Goal: Transaction & Acquisition: Purchase product/service

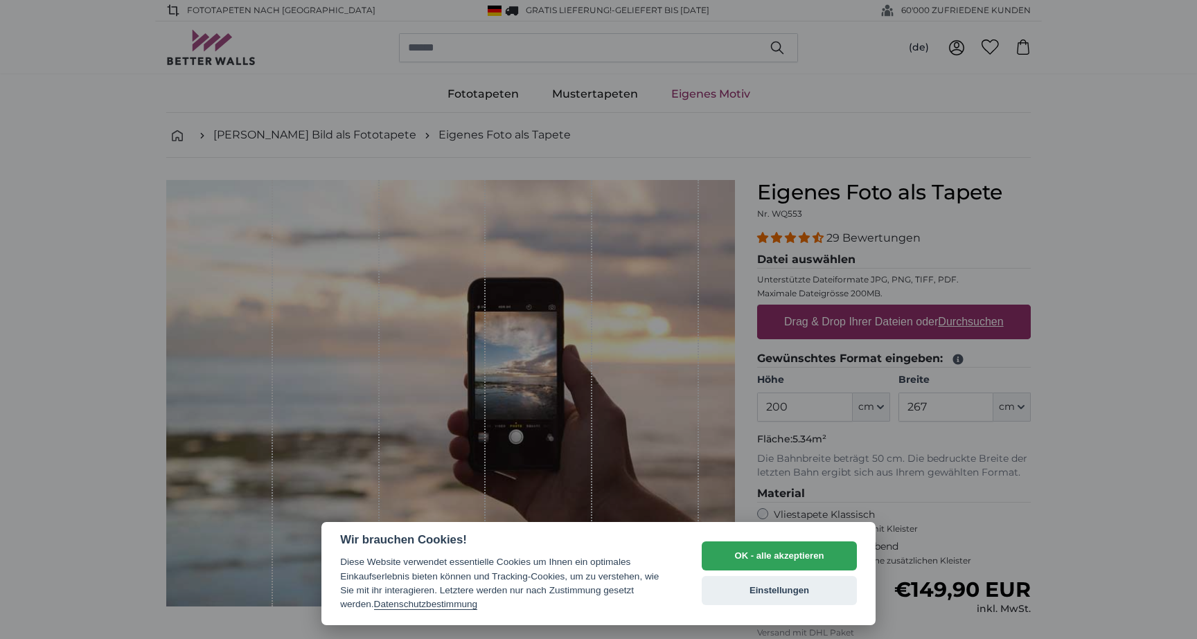
click at [1091, 479] on div at bounding box center [598, 319] width 1197 height 639
click at [780, 550] on button "OK - alle akzeptieren" at bounding box center [779, 556] width 155 height 29
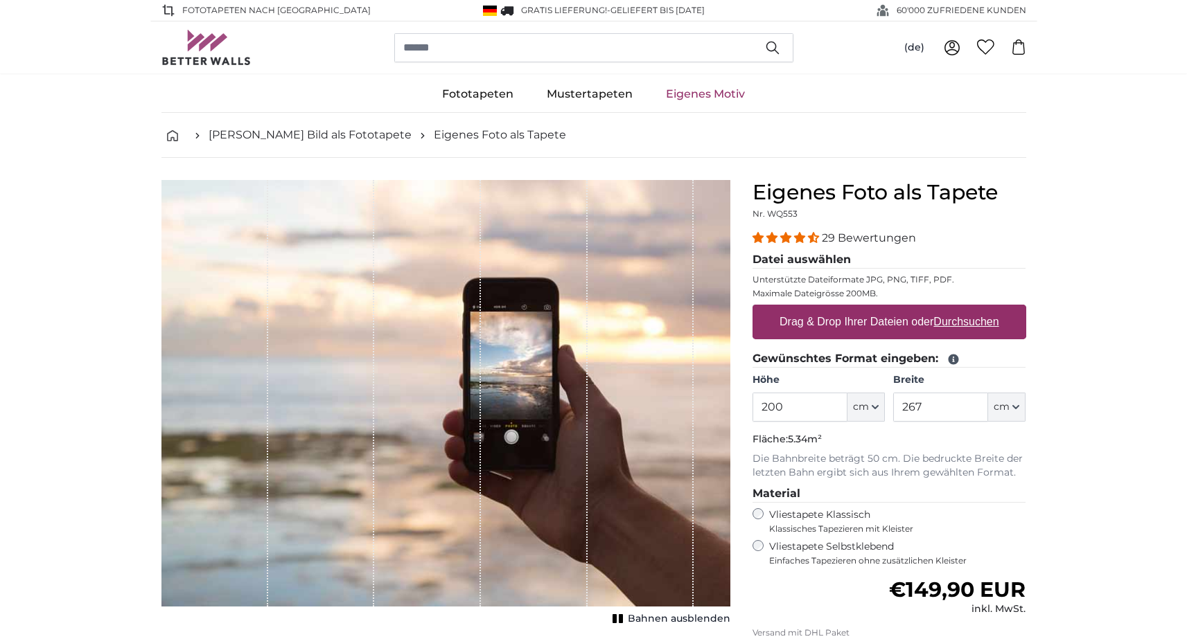
click at [862, 408] on span "cm" at bounding box center [861, 407] width 16 height 14
click at [809, 404] on input "200" at bounding box center [799, 407] width 95 height 29
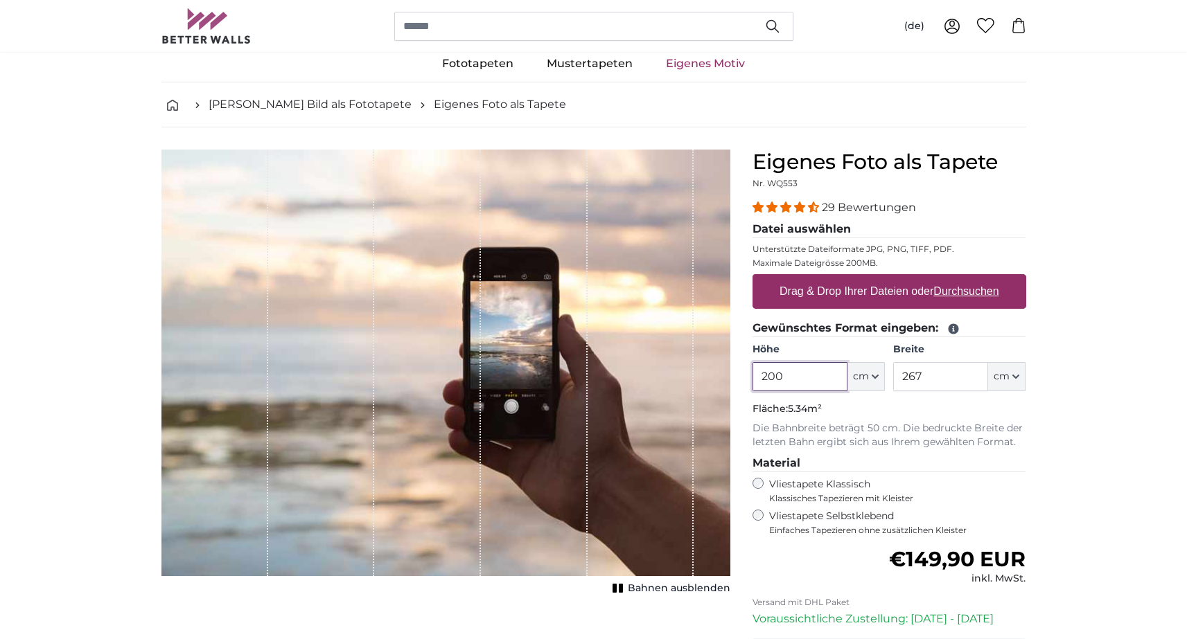
scroll to position [32, 0]
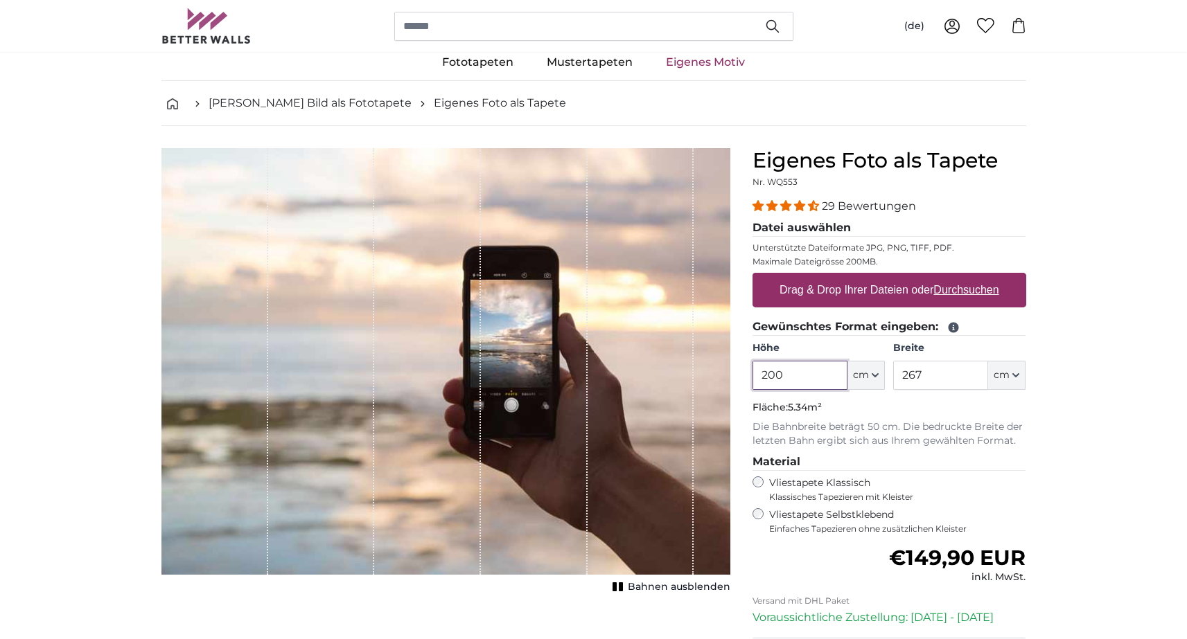
drag, startPoint x: 802, startPoint y: 377, endPoint x: 731, endPoint y: 376, distance: 71.4
click at [731, 376] on product-detail "Abbrechen Bild zuschneiden Bahnen ausblenden Eigenes Foto als Tapete Nr. WQ553 …" at bounding box center [593, 449] width 887 height 646
type input "100"
click at [921, 375] on input "267" at bounding box center [940, 375] width 95 height 29
drag, startPoint x: 928, startPoint y: 375, endPoint x: 856, endPoint y: 375, distance: 72.1
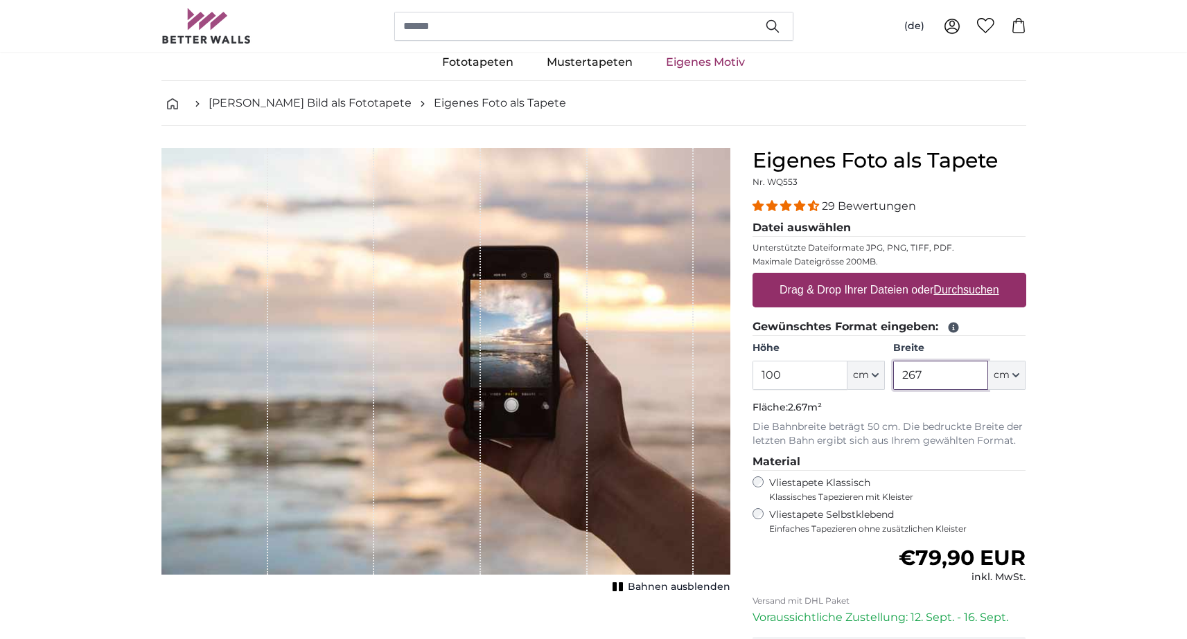
click at [856, 375] on div "Höhe 100 ft cm Centimeter (cm) Inches (inch) Feet (ft. in.) Breite 267 ft cm Ce…" at bounding box center [889, 366] width 274 height 48
click at [978, 482] on label "Vliestapete Klassisch Klassisches Tapezieren mit Kleister" at bounding box center [891, 490] width 245 height 26
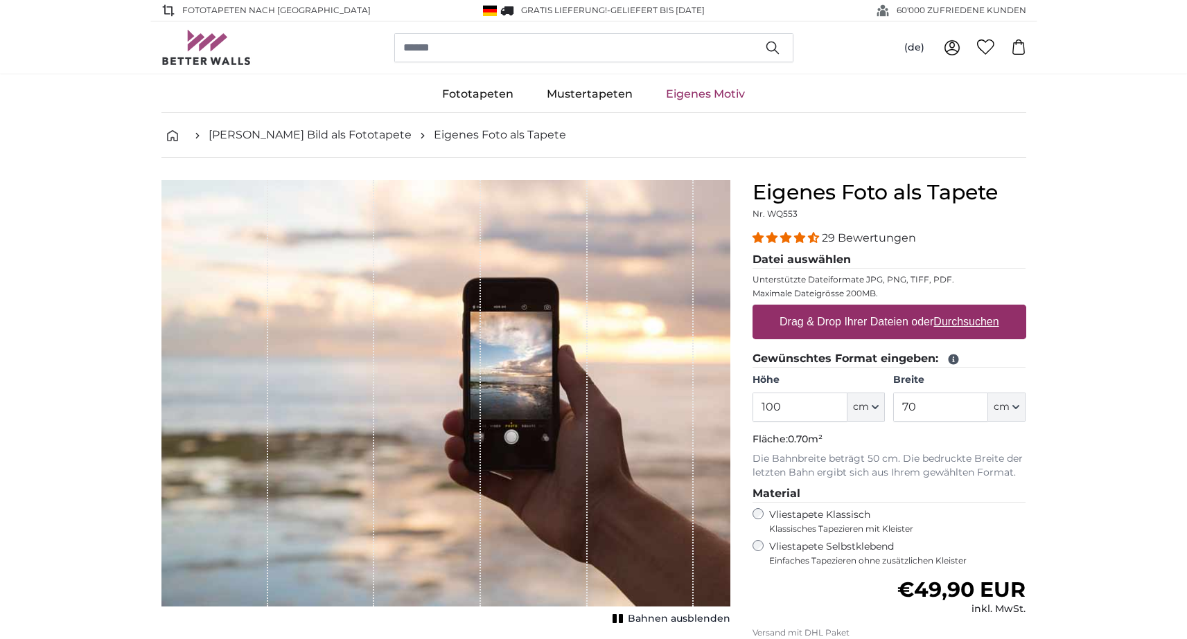
click at [924, 409] on input "70" at bounding box center [940, 407] width 95 height 29
drag, startPoint x: 919, startPoint y: 404, endPoint x: 881, endPoint y: 404, distance: 37.4
click at [883, 404] on div "Höhe 100 ft cm Centimeter (cm) Inches (inch) Feet (ft. in.) Breite 70 ft cm Cen…" at bounding box center [889, 397] width 274 height 48
type input "100"
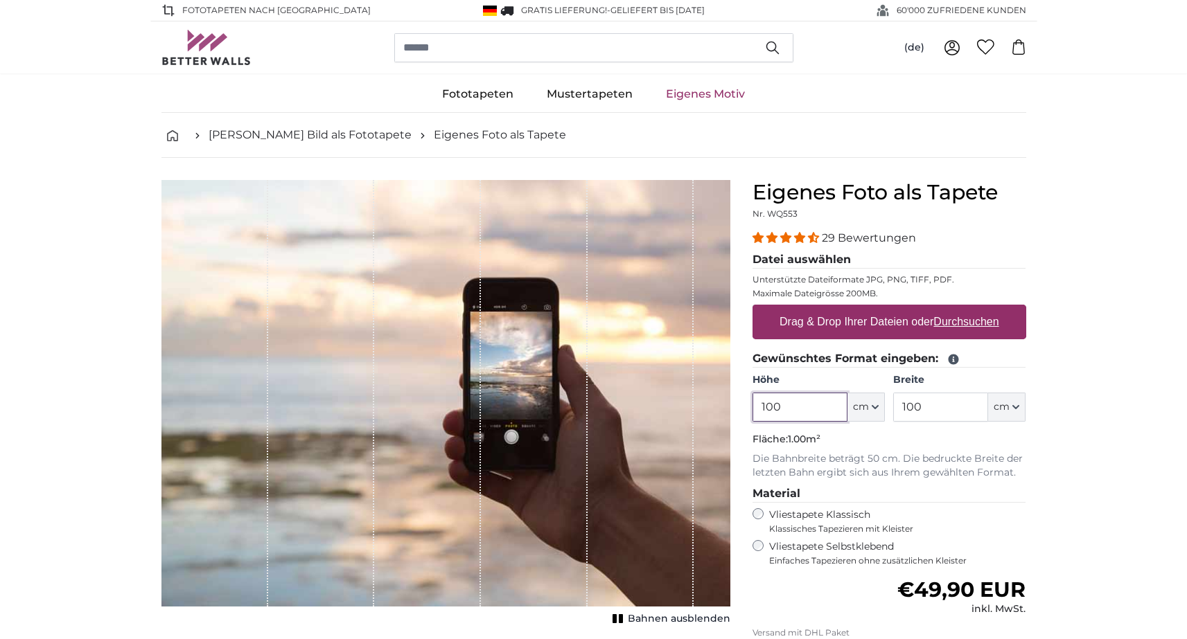
drag, startPoint x: 791, startPoint y: 412, endPoint x: 739, endPoint y: 412, distance: 52.0
click at [739, 412] on product-detail "Abbrechen Bild zuschneiden Bahnen ausblenden Eigenes Foto als Tapete Nr. WQ553 …" at bounding box center [593, 481] width 887 height 646
type input "140"
